Goal: Task Accomplishment & Management: Manage account settings

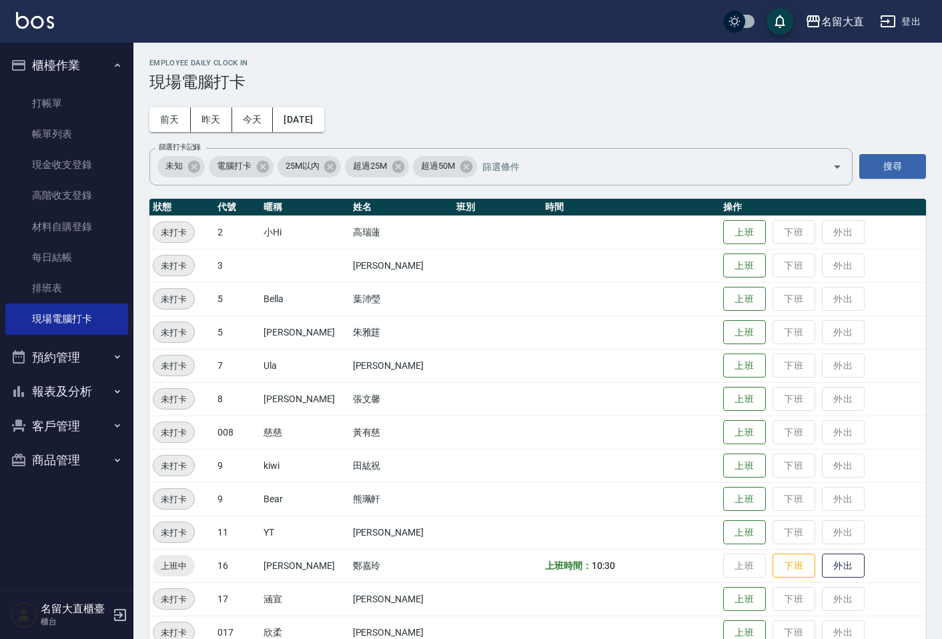
scroll to position [259, 0]
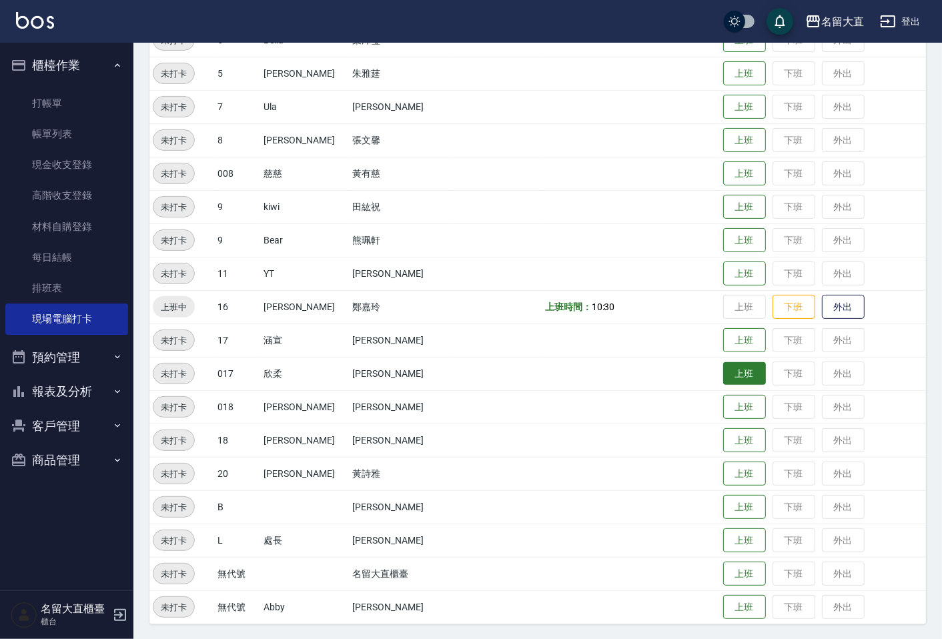
click at [731, 376] on button "上班" at bounding box center [745, 373] width 43 height 23
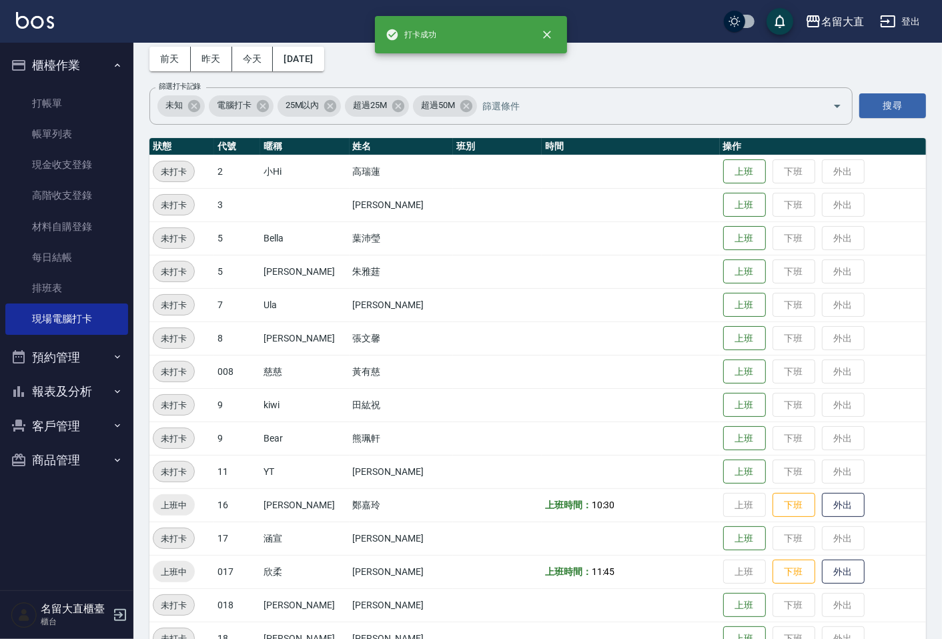
scroll to position [0, 0]
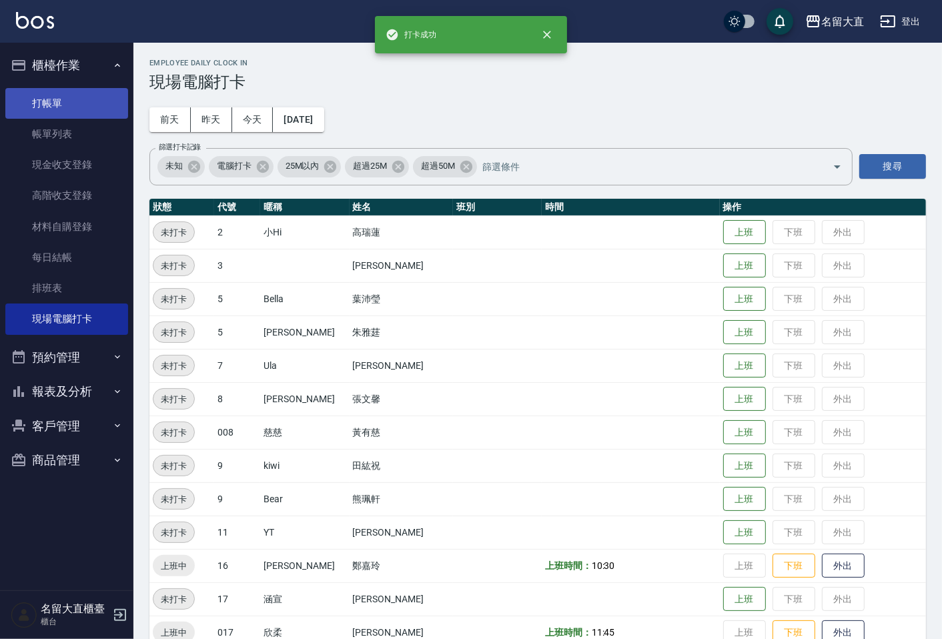
click at [82, 90] on link "打帳單" at bounding box center [66, 103] width 123 height 31
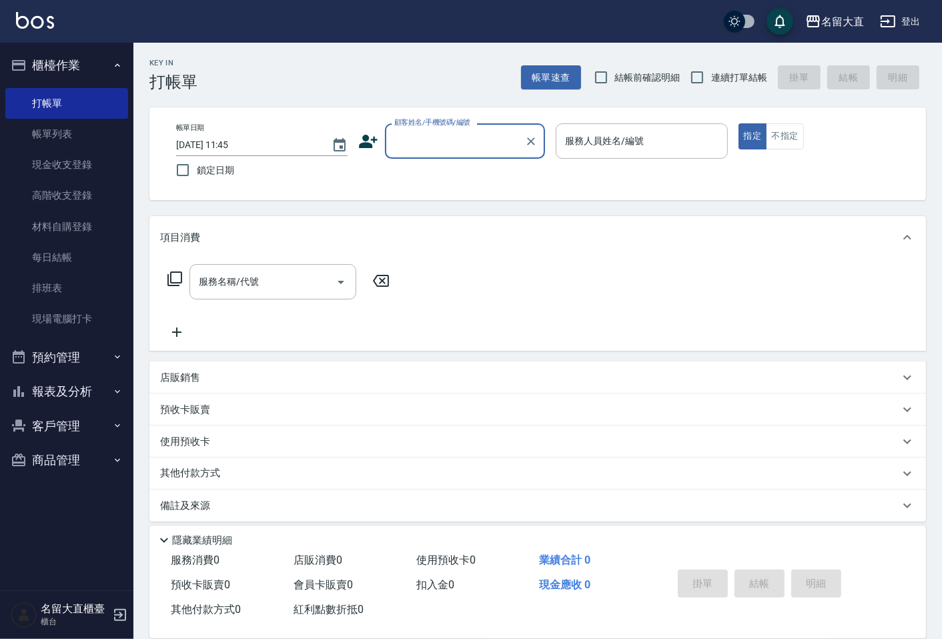
click at [431, 139] on input "顧客姓名/手機號碼/編號" at bounding box center [455, 140] width 128 height 23
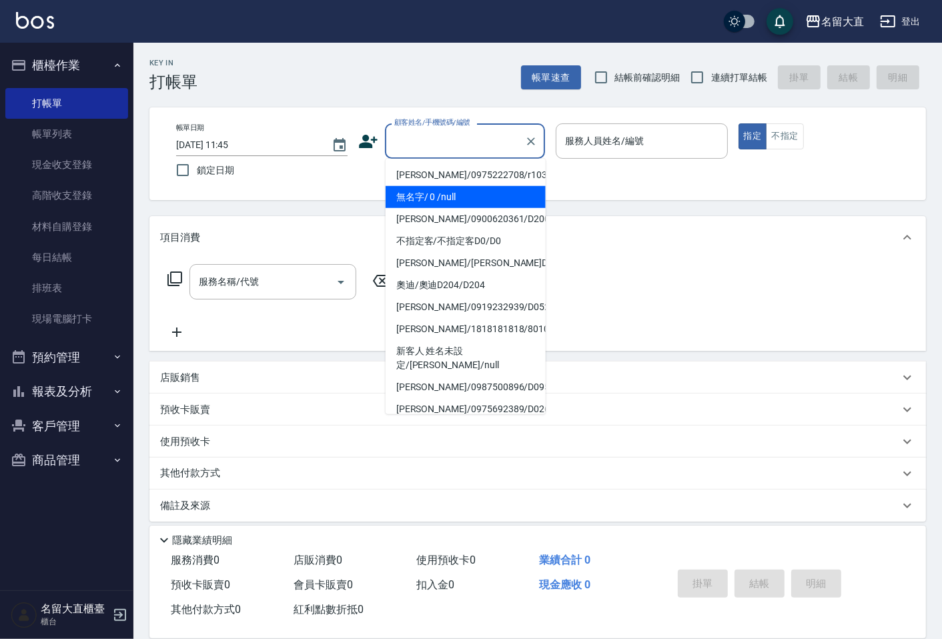
click at [429, 192] on li "無名字/ 0 /null" at bounding box center [466, 197] width 160 height 22
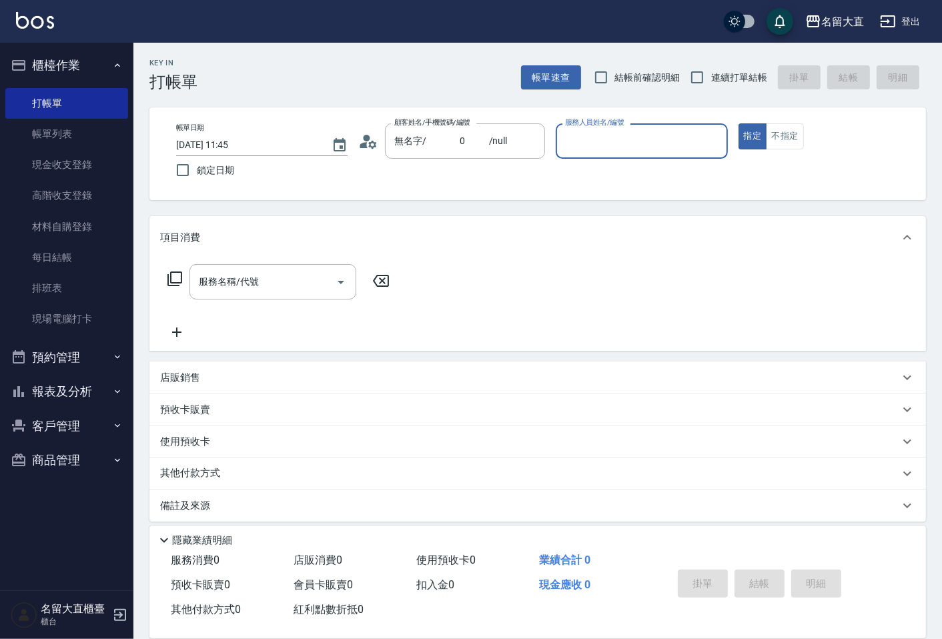
type input "無名字/ 0 /null"
click at [603, 145] on input "服務人員姓名/編號" at bounding box center [642, 140] width 160 height 23
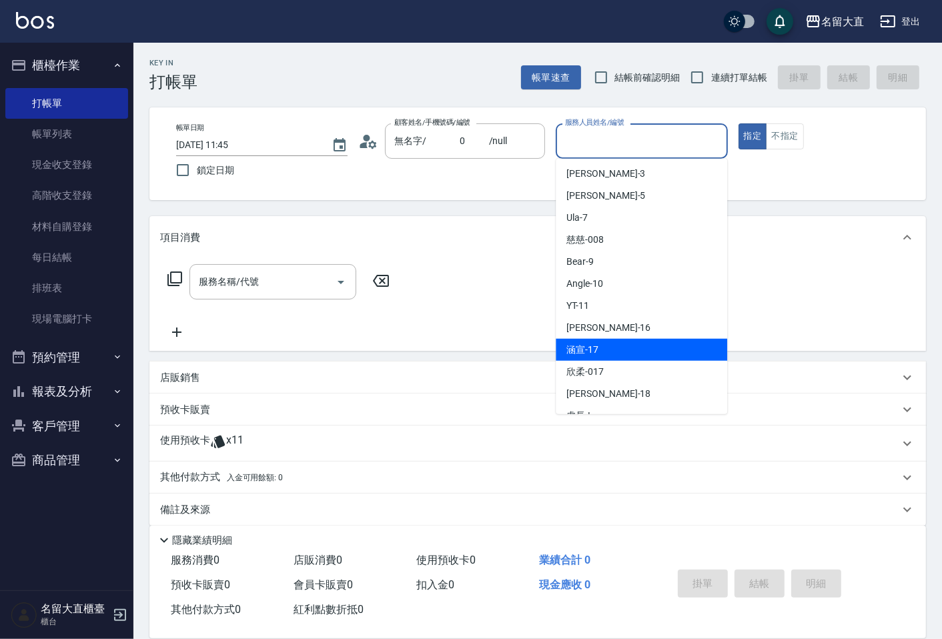
scroll to position [148, 0]
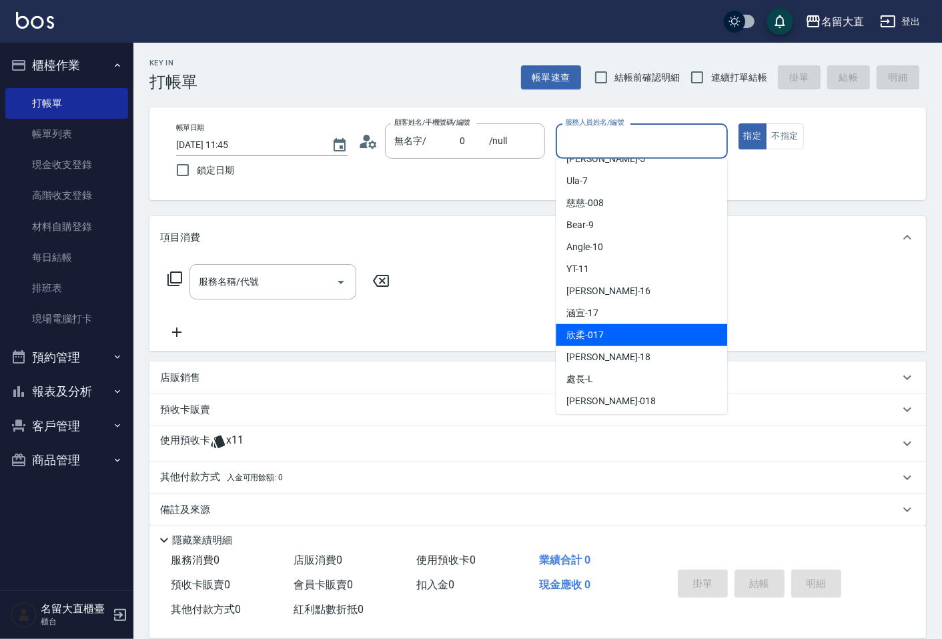
click at [602, 344] on div "欣柔 -017" at bounding box center [642, 335] width 172 height 22
type input "欣柔-017"
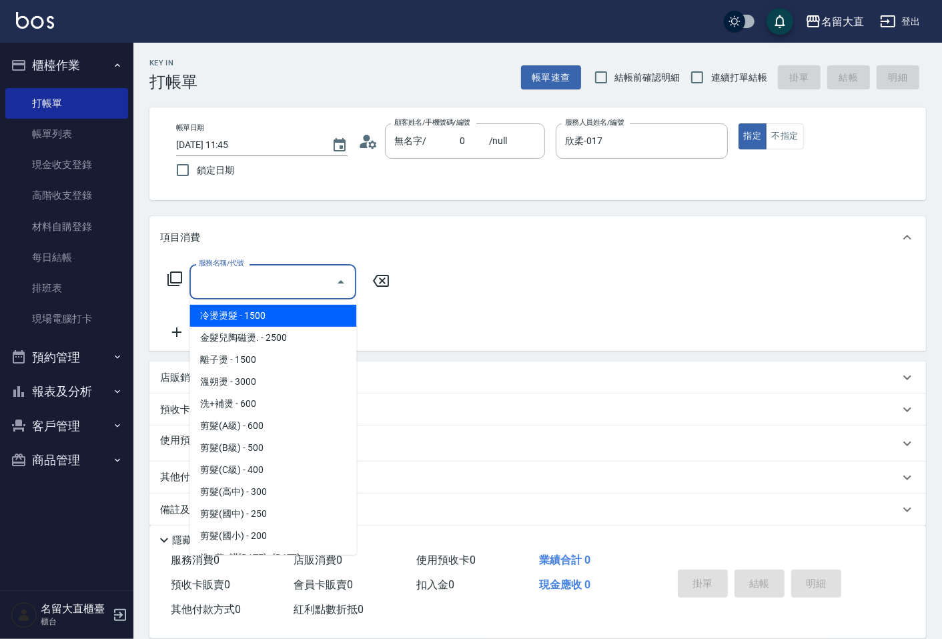
drag, startPoint x: 283, startPoint y: 272, endPoint x: 235, endPoint y: 416, distance: 151.3
click at [279, 277] on input "服務名稱/代號" at bounding box center [263, 281] width 135 height 23
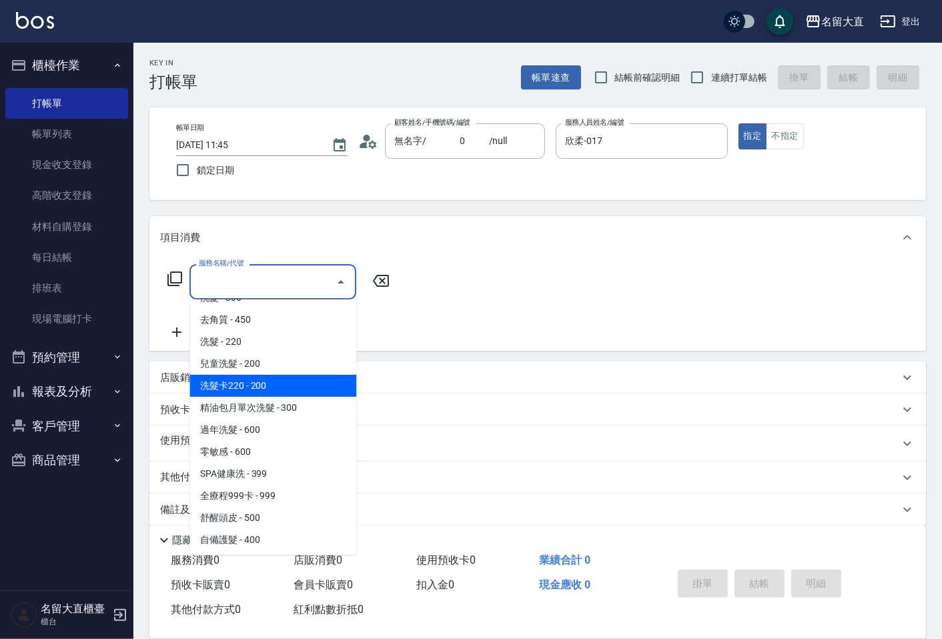
scroll to position [296, 0]
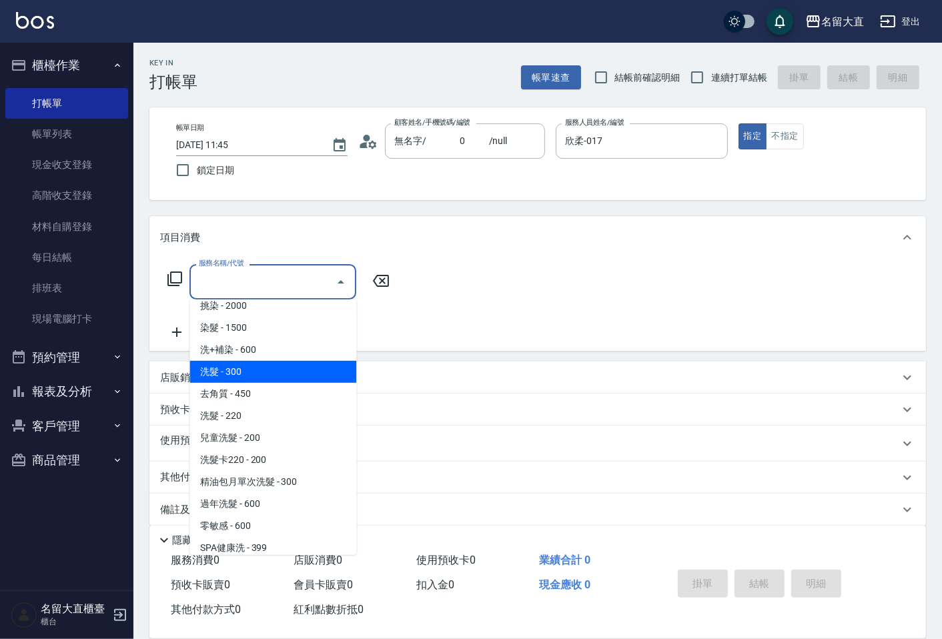
click at [238, 374] on span "洗髮 - 300" at bounding box center [273, 372] width 167 height 22
type input "洗髮(500)"
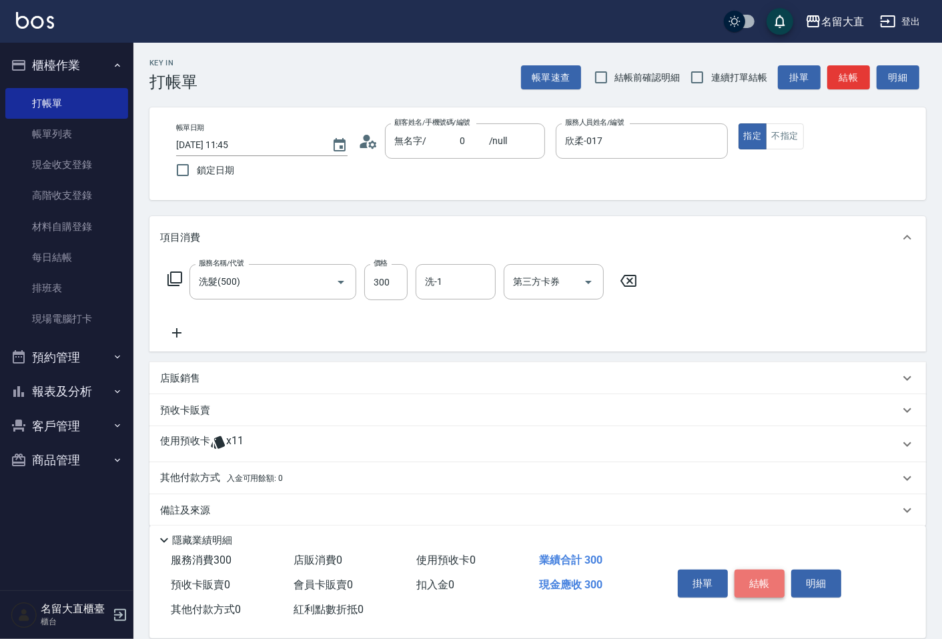
click at [752, 571] on button "結帳" at bounding box center [760, 584] width 50 height 28
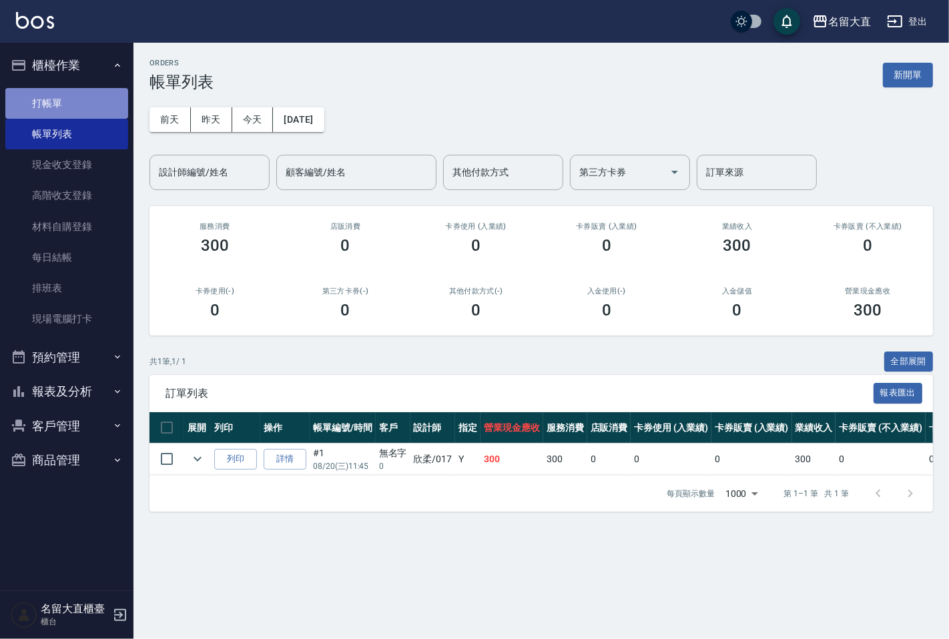
click at [100, 88] on link "打帳單" at bounding box center [66, 103] width 123 height 31
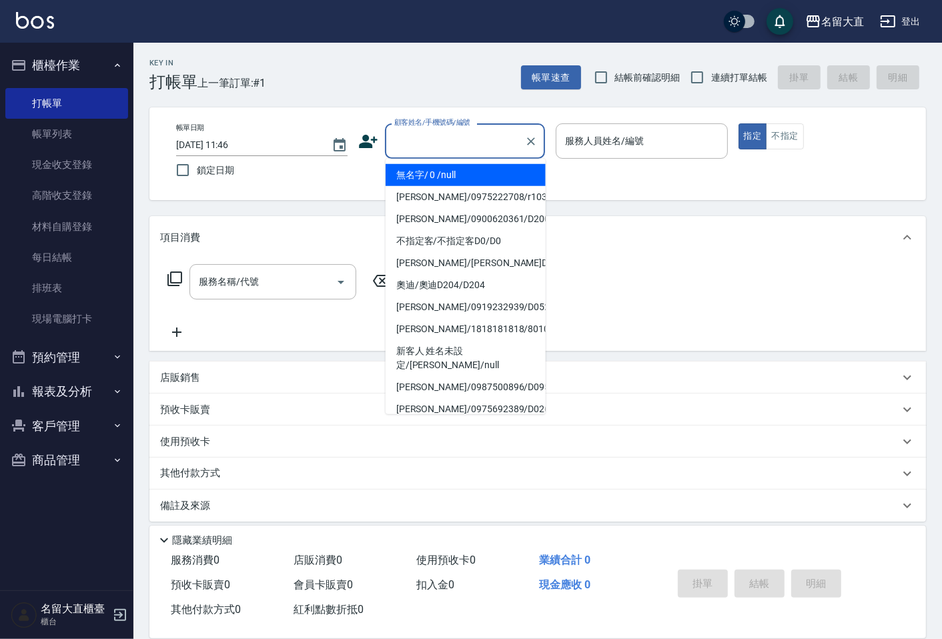
click at [449, 150] on input "顧客姓名/手機號碼/編號" at bounding box center [455, 140] width 128 height 23
click at [443, 181] on li "無名字/ 0 /null" at bounding box center [466, 175] width 160 height 22
type input "無名字/ 0 /null"
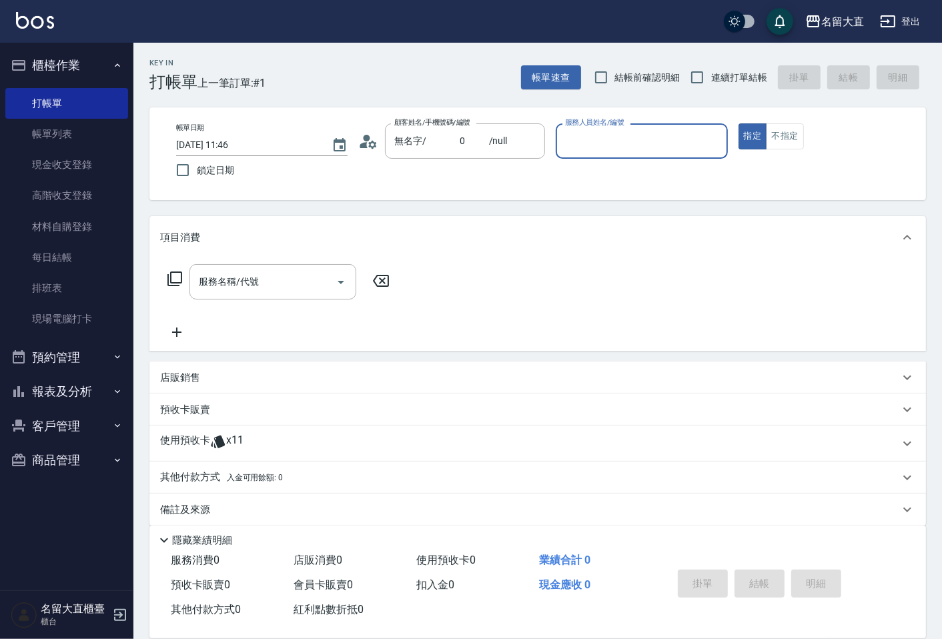
drag, startPoint x: 581, startPoint y: 146, endPoint x: 583, endPoint y: 152, distance: 6.8
click at [581, 147] on input "服務人員姓名/編號" at bounding box center [642, 140] width 160 height 23
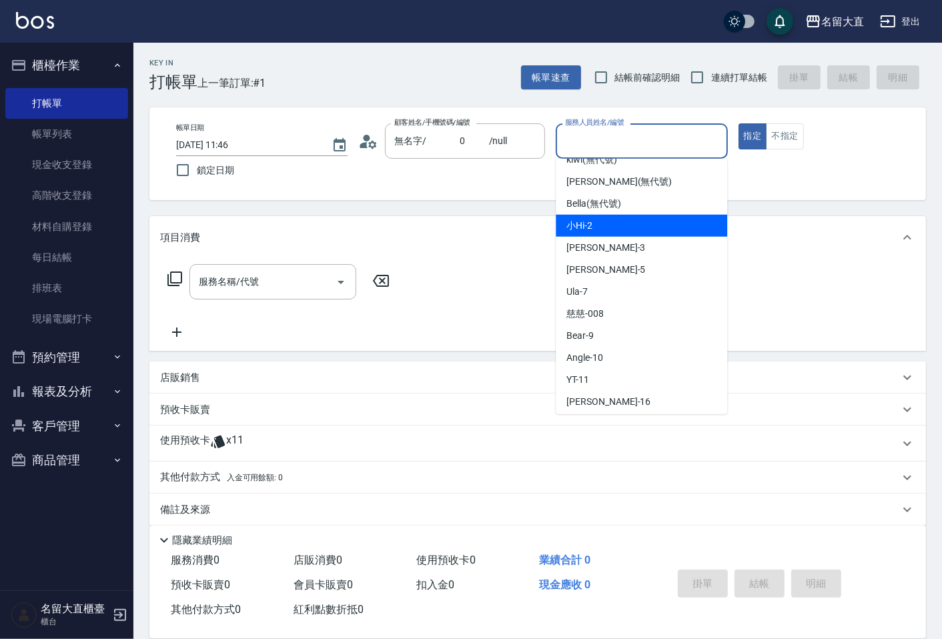
scroll to position [74, 0]
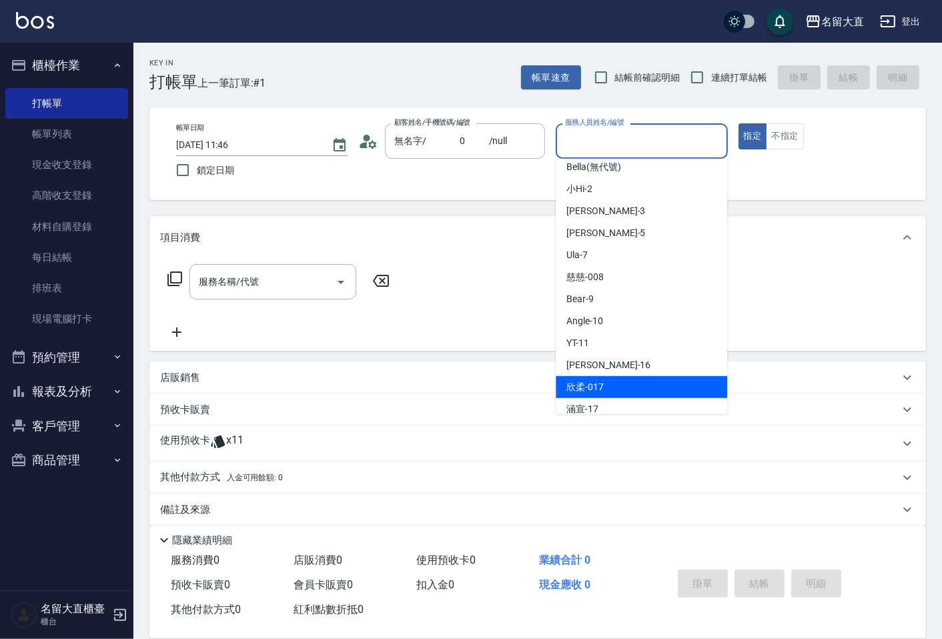
click at [601, 378] on div "欣柔 -017" at bounding box center [642, 387] width 172 height 22
type input "欣柔-017"
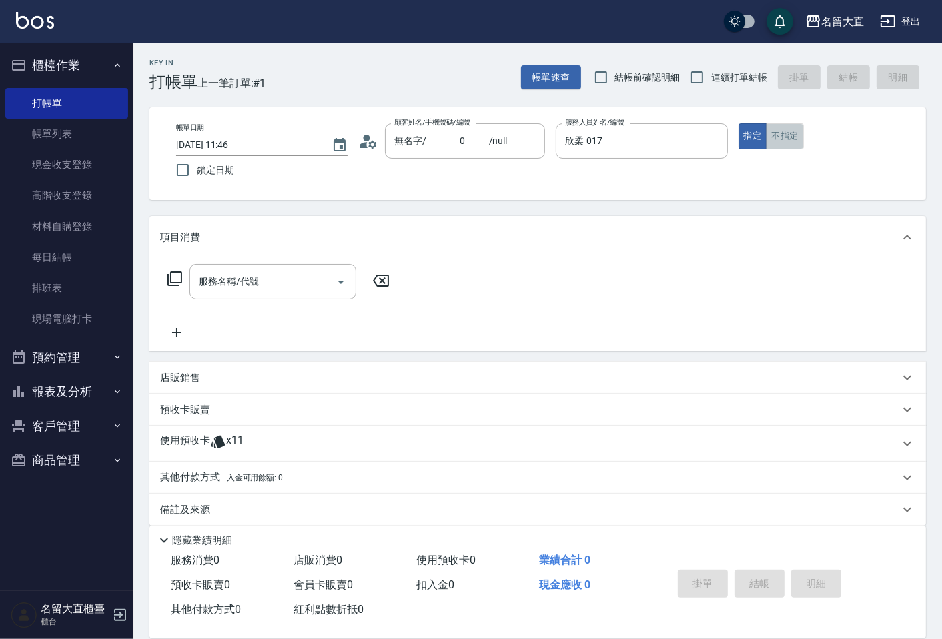
click at [792, 135] on button "不指定" at bounding box center [784, 136] width 37 height 26
click at [298, 268] on div "服務名稱/代號" at bounding box center [273, 281] width 167 height 35
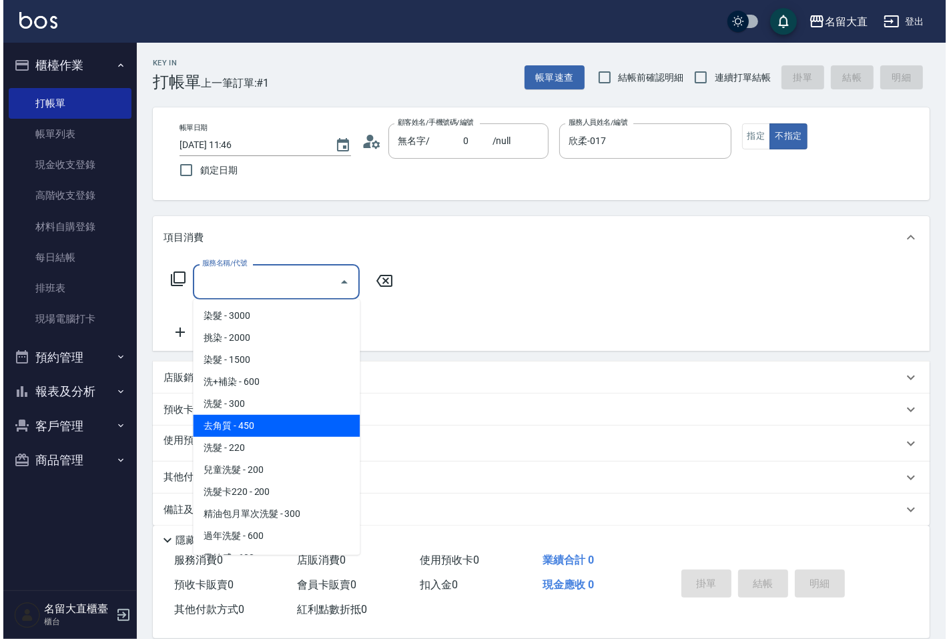
scroll to position [296, 0]
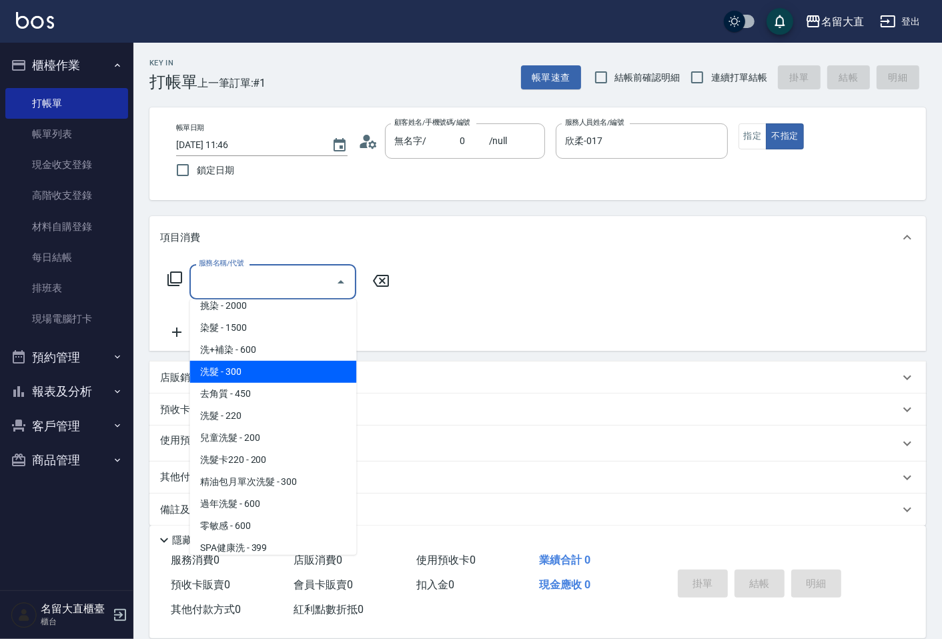
click at [262, 370] on span "洗髮 - 300" at bounding box center [273, 372] width 167 height 22
type input "洗髮(500)"
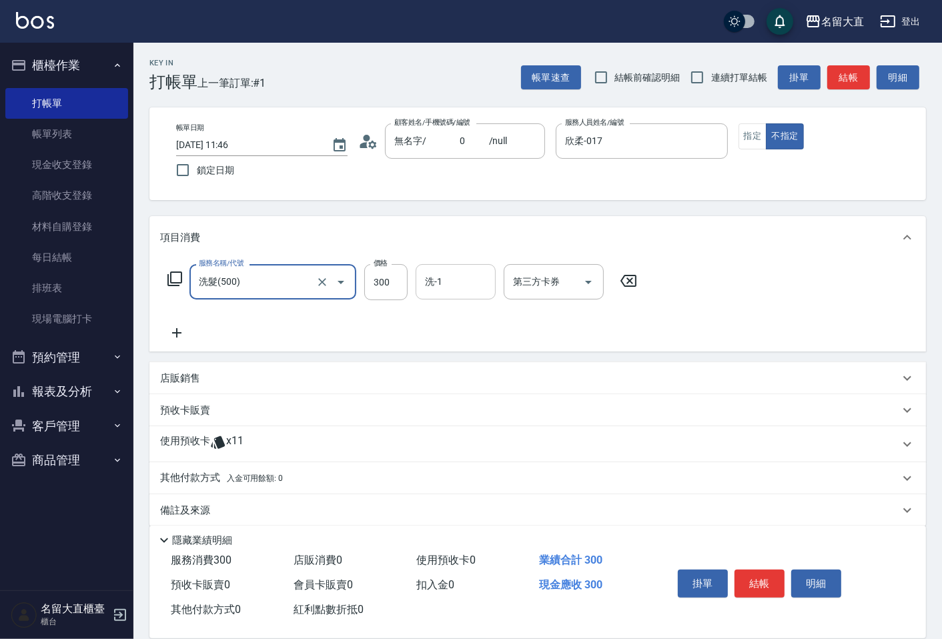
click at [455, 272] on input "洗-1" at bounding box center [456, 281] width 68 height 23
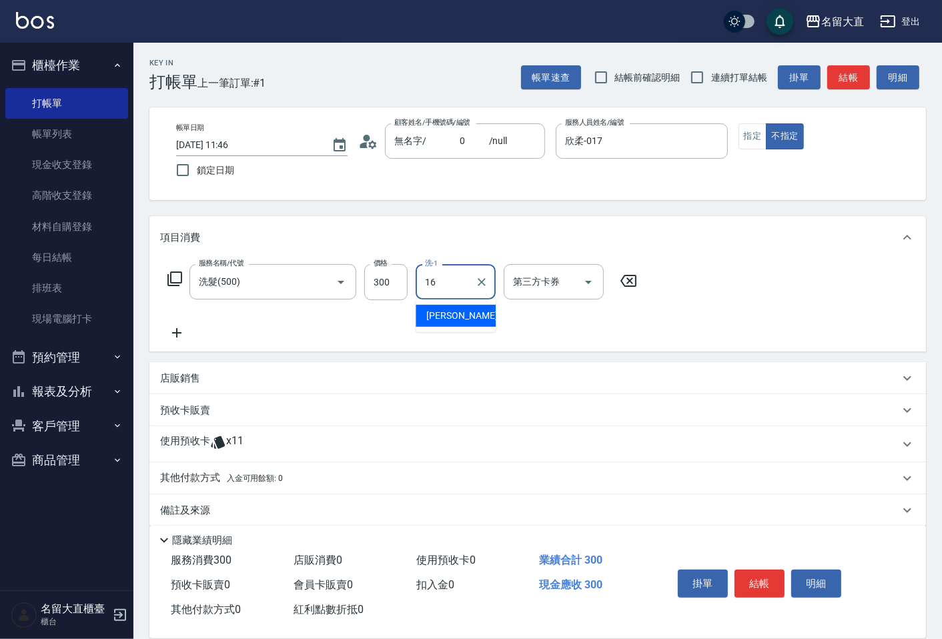
click at [475, 322] on div "[PERSON_NAME] -16" at bounding box center [456, 316] width 80 height 22
type input "[PERSON_NAME]-16"
click at [748, 570] on button "結帳" at bounding box center [760, 584] width 50 height 28
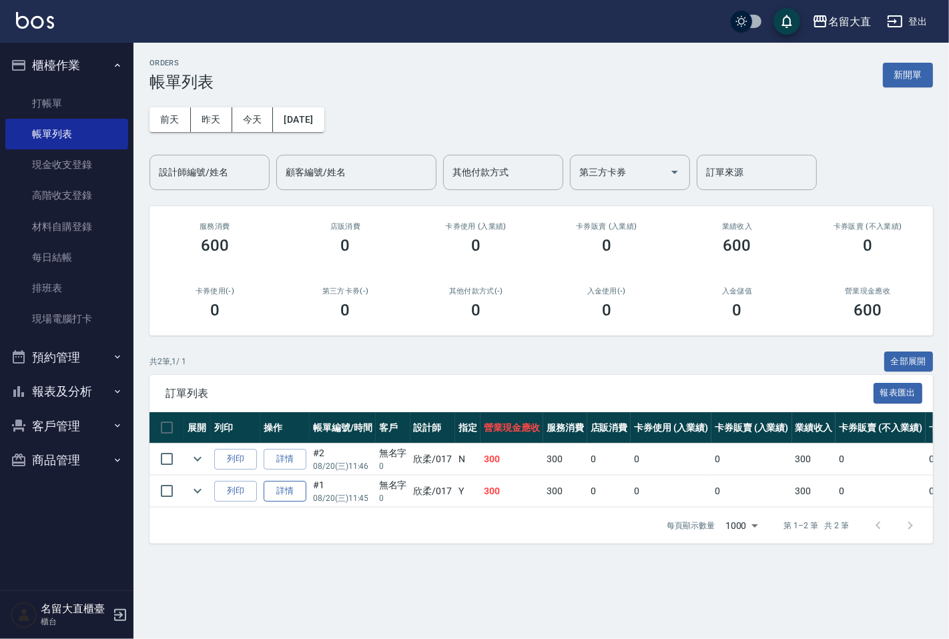
click at [288, 497] on link "詳情" at bounding box center [285, 491] width 43 height 21
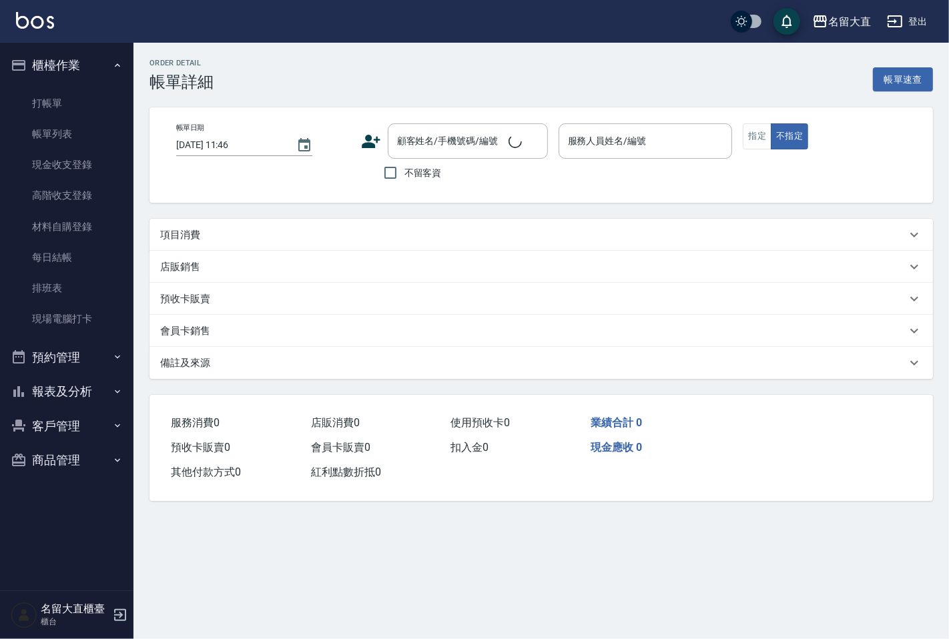
type input "[DATE] 11:45"
type input "欣柔-017"
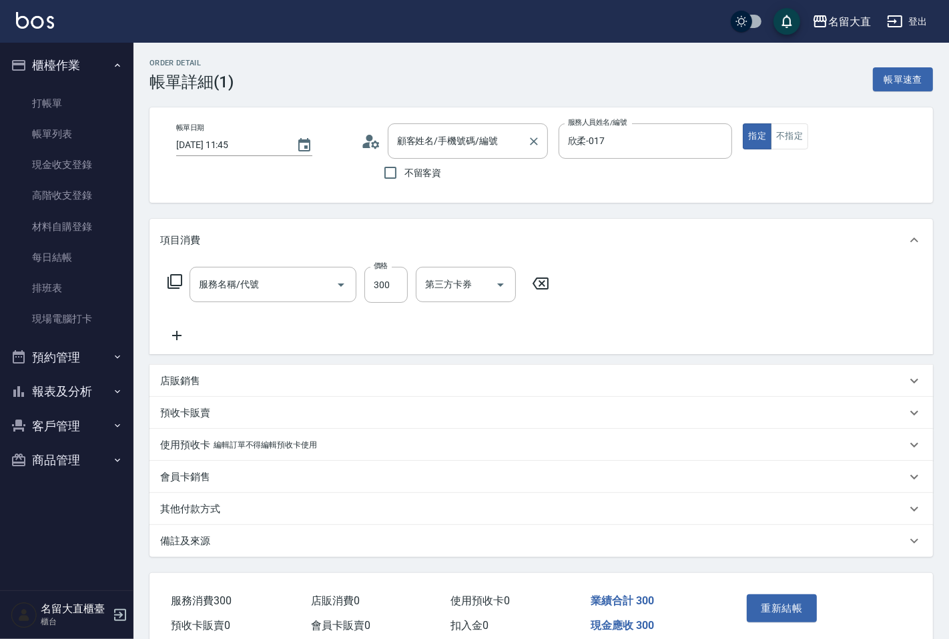
type input "無名字/ 0 /null"
type input "洗髮(500)"
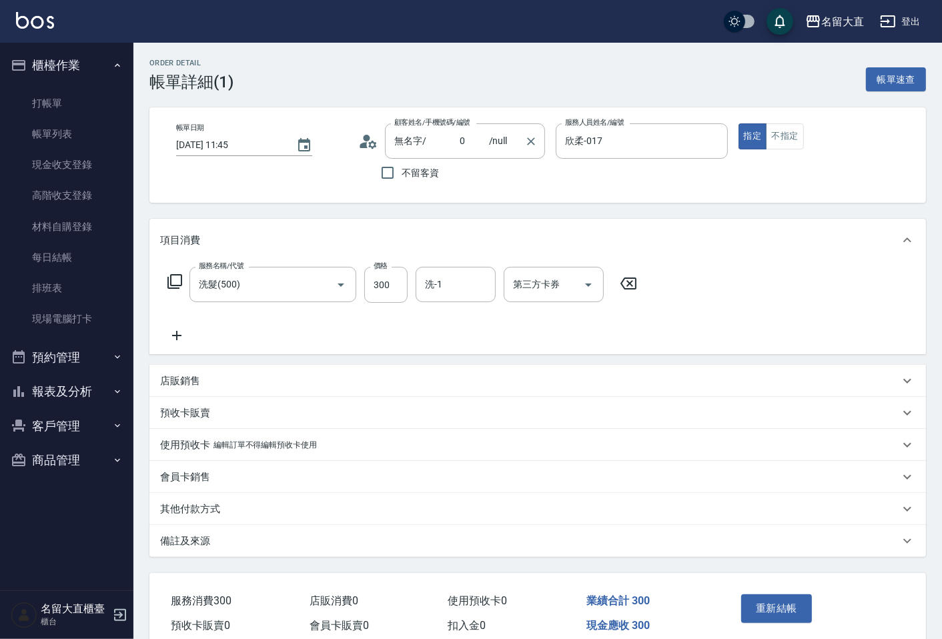
click at [459, 144] on input "無名字/ 0 /null" at bounding box center [455, 140] width 128 height 23
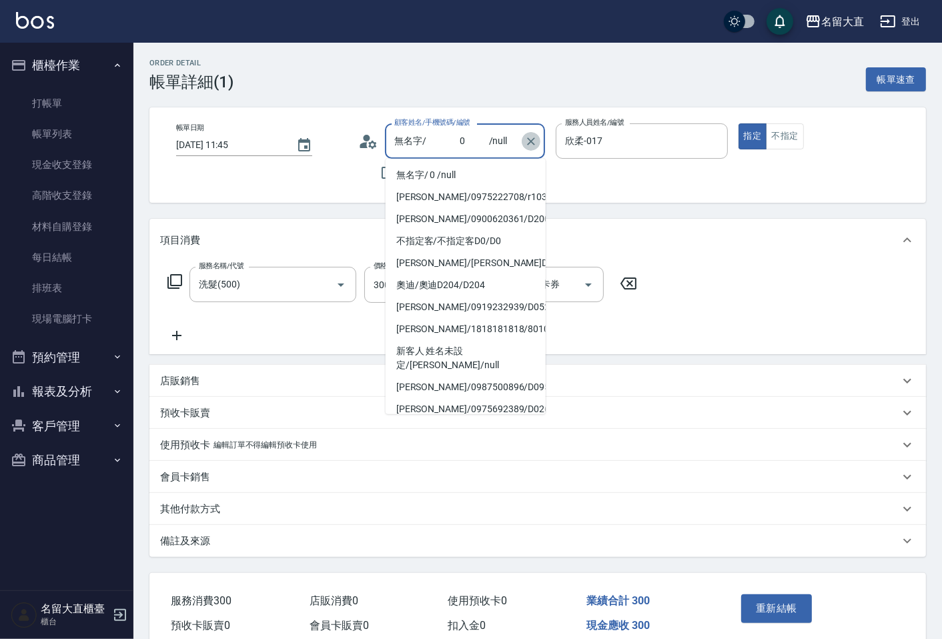
click at [531, 143] on icon "Clear" at bounding box center [531, 141] width 13 height 13
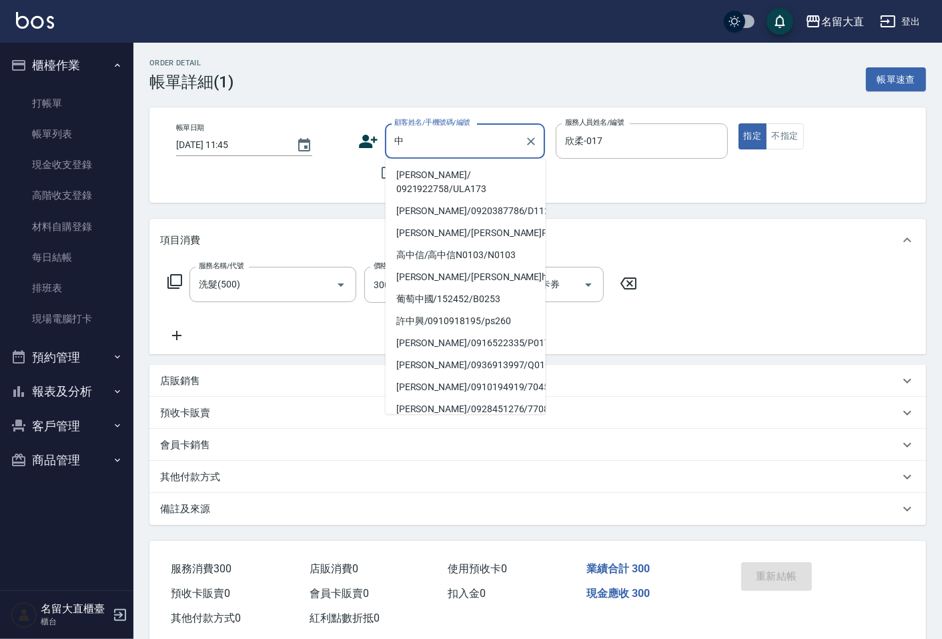
click at [435, 176] on li "[PERSON_NAME]/ 0921922758/ULA173" at bounding box center [466, 182] width 160 height 36
type input "[PERSON_NAME]/ 0921922758/ULA173"
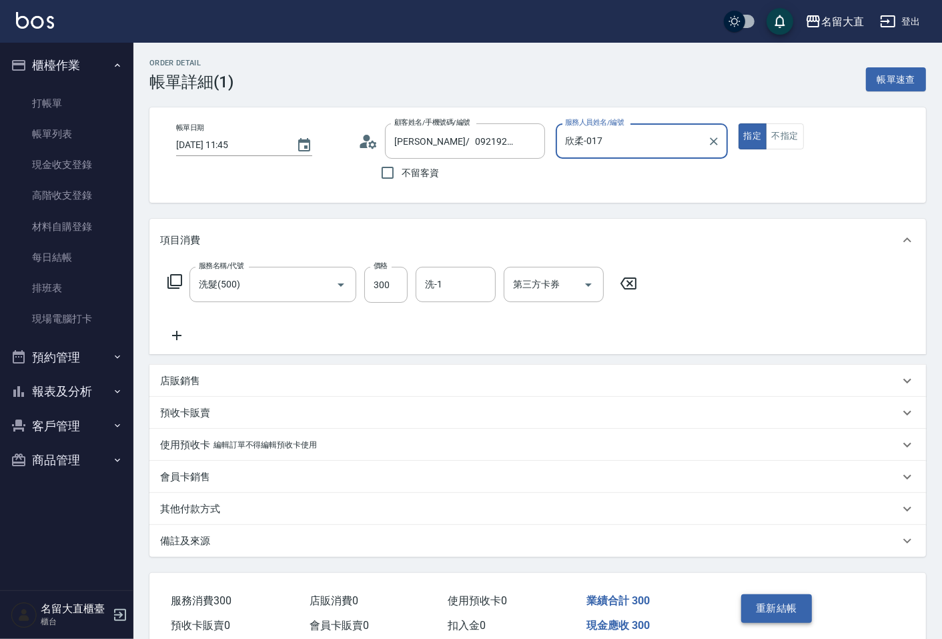
click at [766, 613] on button "重新結帳" at bounding box center [777, 609] width 71 height 28
